Goal: Information Seeking & Learning: Check status

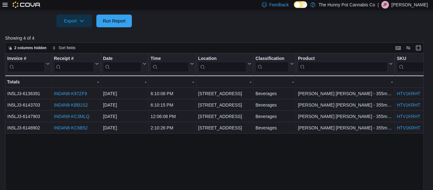
scroll to position [0, 40]
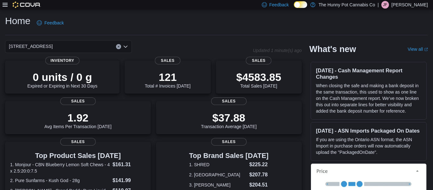
click at [6, 5] on icon at bounding box center [5, 5] width 5 height 4
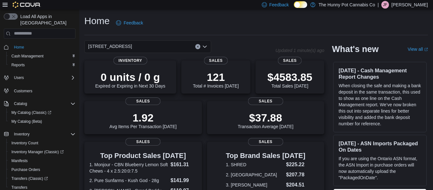
click at [158, 26] on div "Home Feedback" at bounding box center [255, 23] width 343 height 16
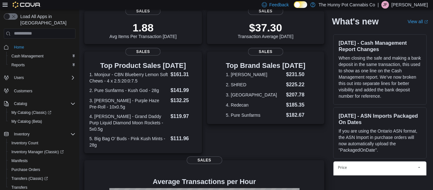
scroll to position [90, 0]
click at [120, 135] on dt "5. Big Bag O' Buds - Pink Kush Mints - 28g" at bounding box center [128, 141] width 79 height 13
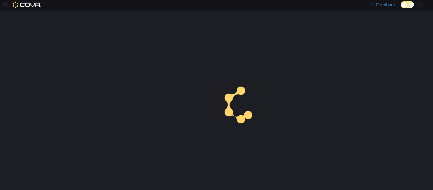
click at [120, 130] on div at bounding box center [216, 99] width 433 height 180
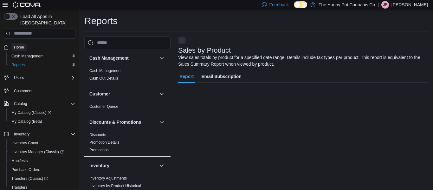
click at [16, 44] on span "Home" at bounding box center [19, 47] width 10 height 8
